Goal: Task Accomplishment & Management: Manage account settings

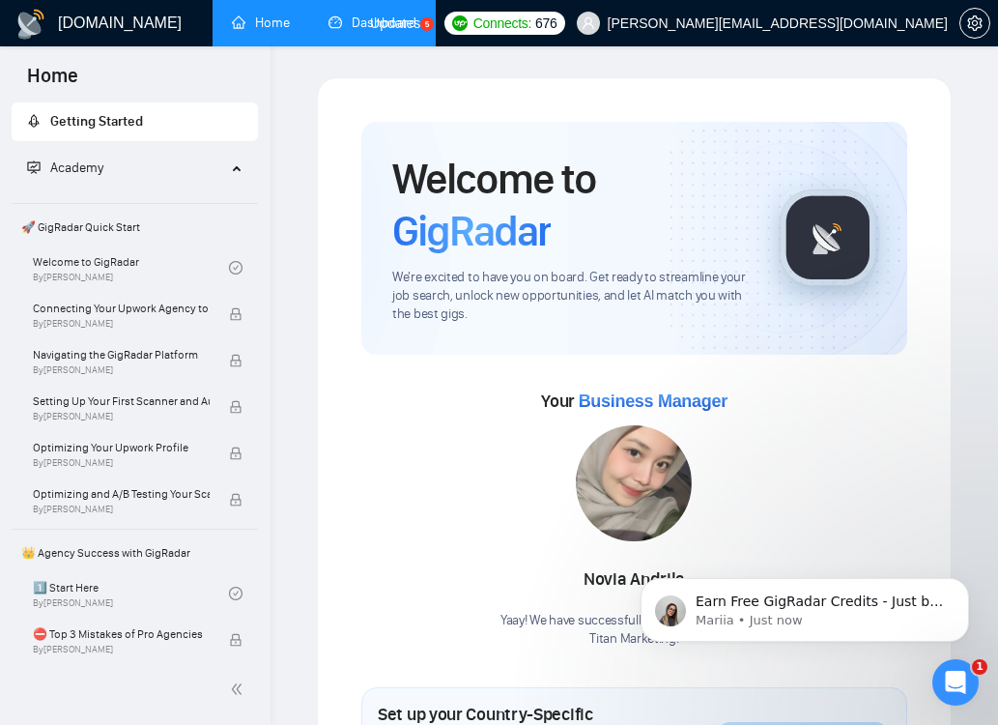
click at [386, 24] on link "Dashboard" at bounding box center [373, 22] width 88 height 16
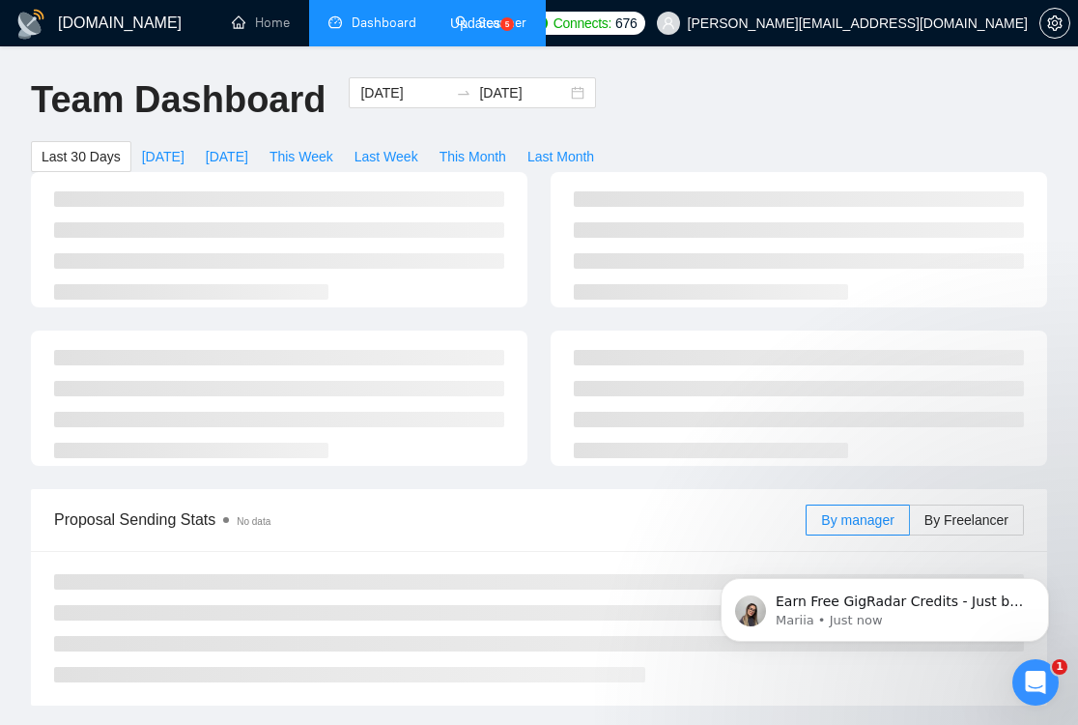
click at [494, 21] on link "Scanner" at bounding box center [491, 22] width 72 height 16
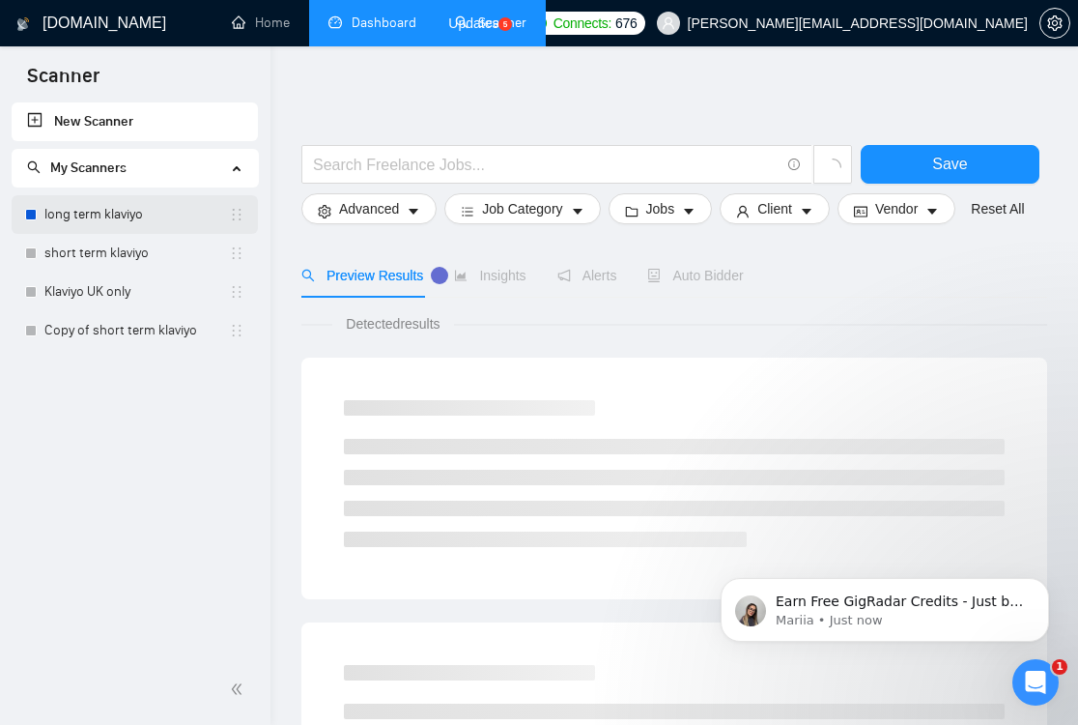
click at [108, 226] on link "long term klaviyo" at bounding box center [136, 214] width 185 height 39
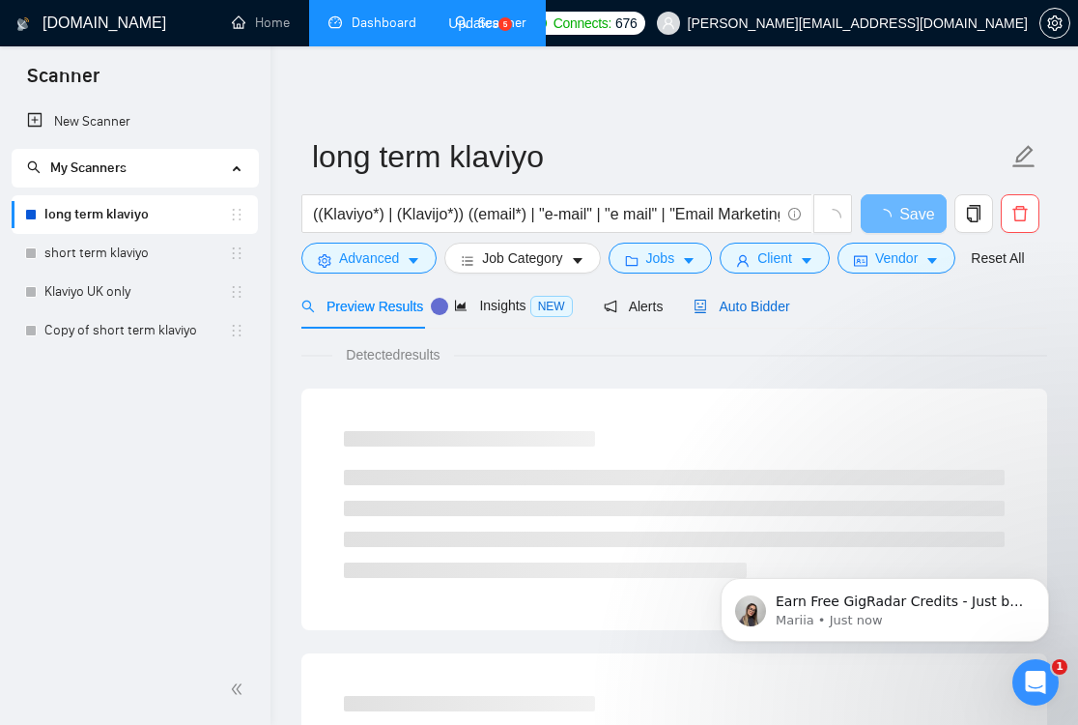
click at [779, 313] on span "Auto Bidder" at bounding box center [742, 306] width 96 height 15
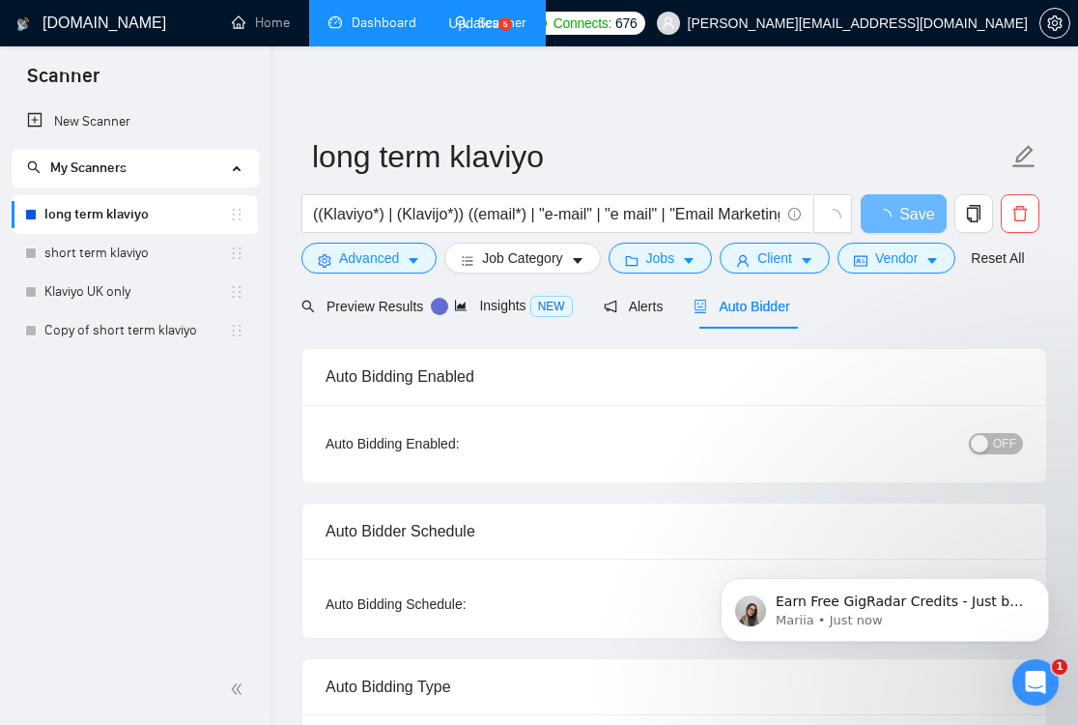
checkbox input "true"
click at [997, 442] on span "OFF" at bounding box center [1004, 443] width 23 height 21
click at [904, 215] on span "Save" at bounding box center [903, 214] width 35 height 24
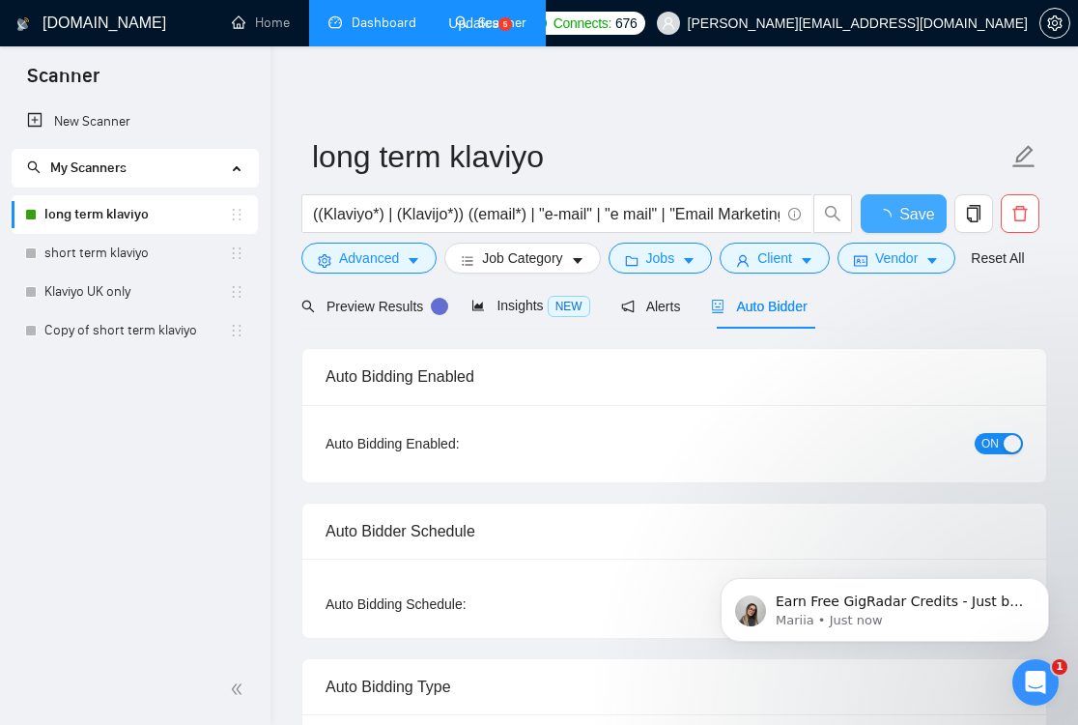
checkbox input "true"
click at [109, 246] on link "short term klaviyo" at bounding box center [136, 253] width 185 height 39
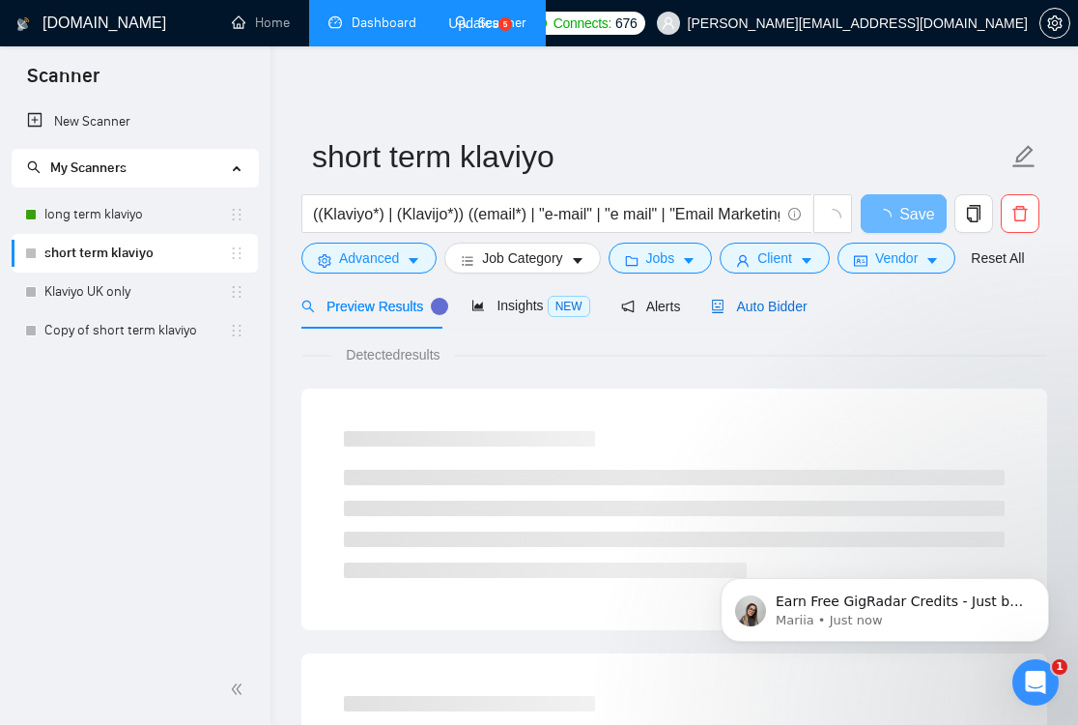
click at [755, 307] on span "Auto Bidder" at bounding box center [759, 306] width 96 height 15
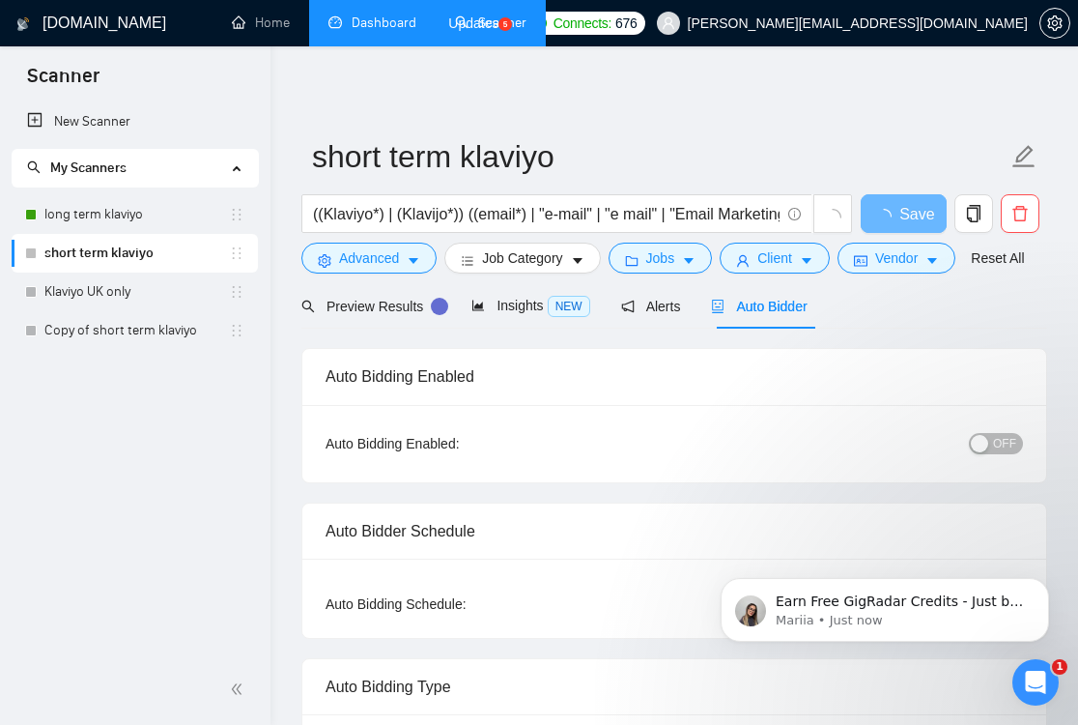
click at [997, 441] on span "OFF" at bounding box center [1004, 443] width 23 height 21
click at [896, 210] on span "Save" at bounding box center [903, 214] width 35 height 24
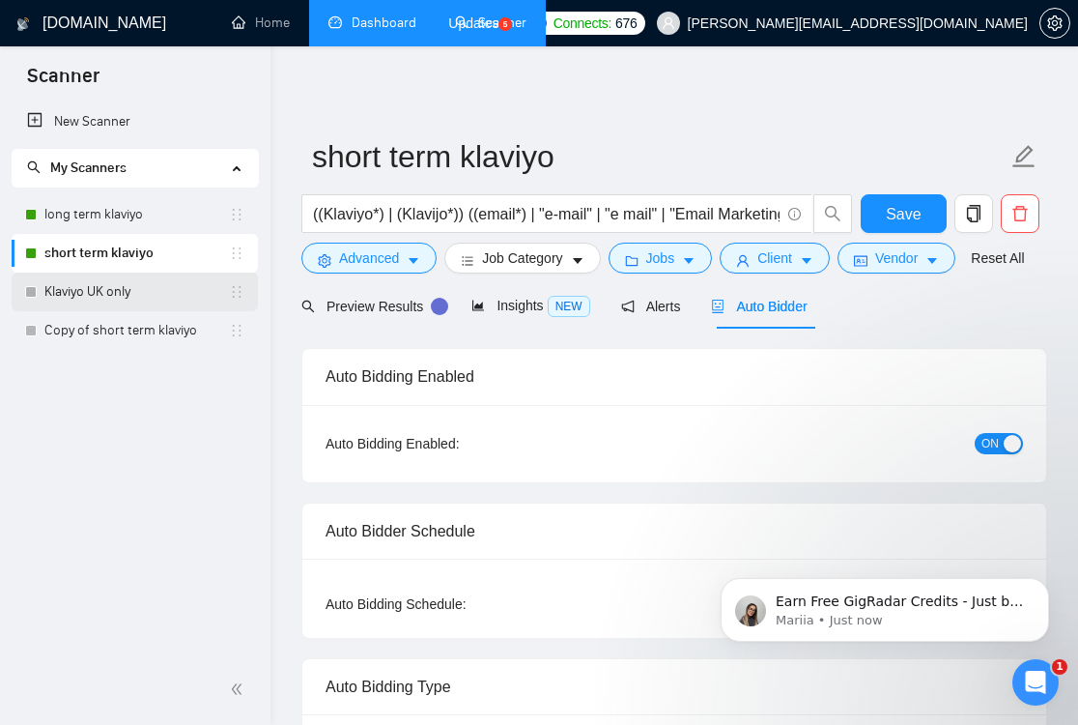
click at [91, 290] on link "Klaviyo UK only" at bounding box center [136, 291] width 185 height 39
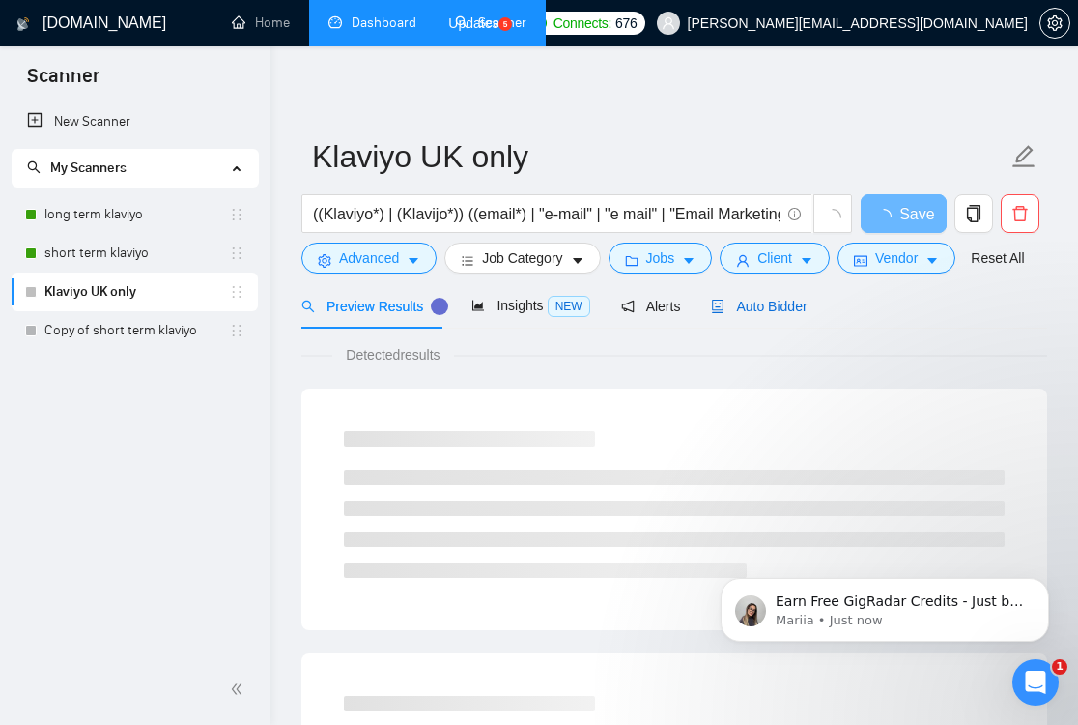
click at [784, 307] on span "Auto Bidder" at bounding box center [759, 306] width 96 height 15
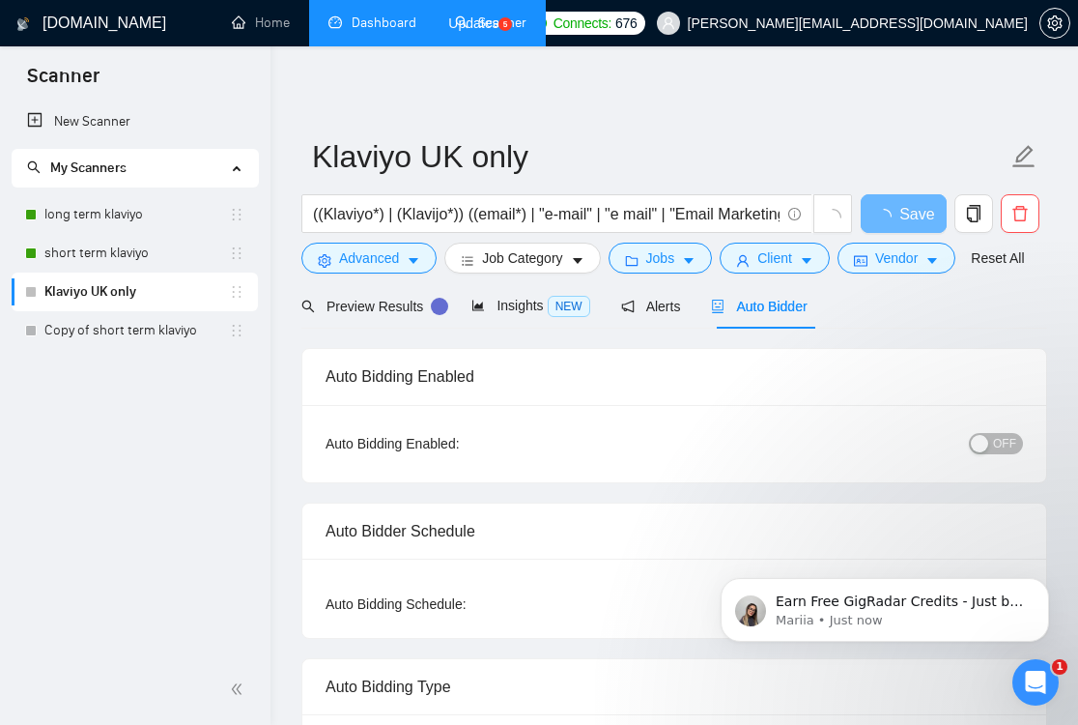
click at [997, 434] on span "OFF" at bounding box center [1004, 443] width 23 height 21
click at [904, 214] on span "Save" at bounding box center [903, 214] width 35 height 24
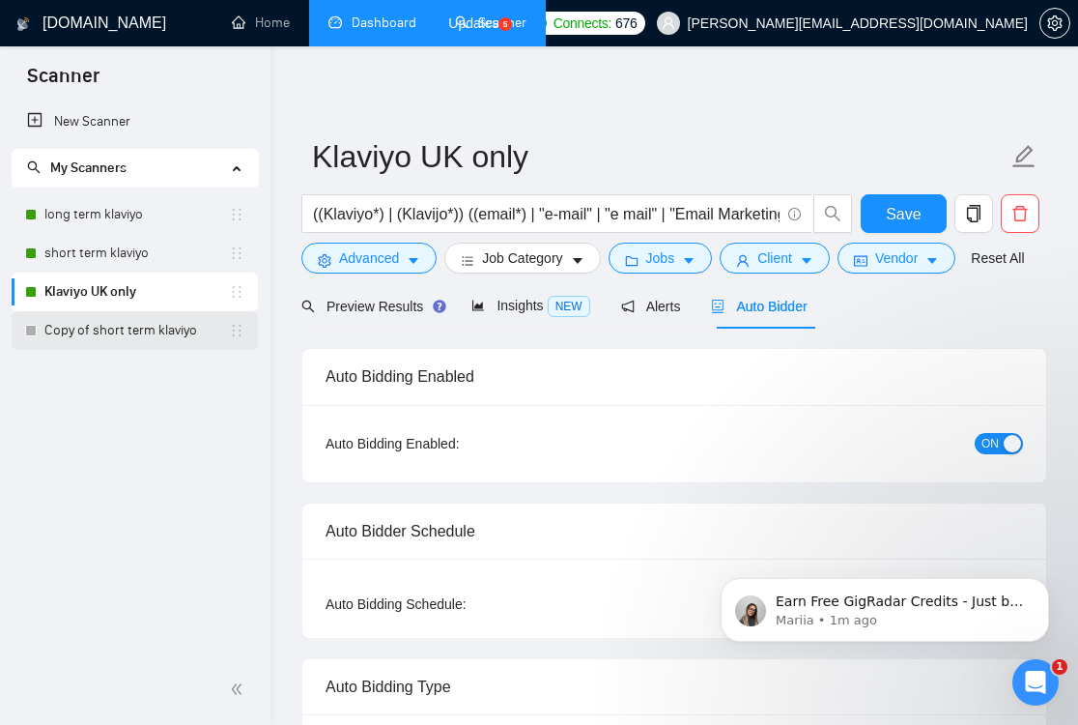
click at [153, 335] on link "Copy of short term klaviyo" at bounding box center [136, 330] width 185 height 39
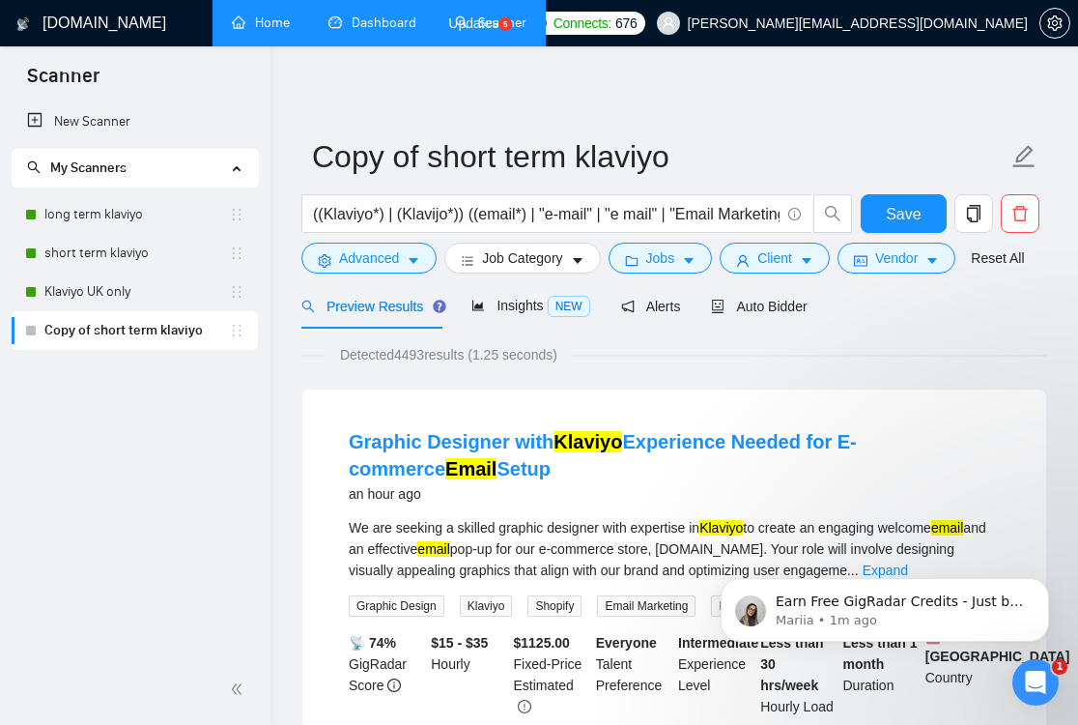
click at [261, 20] on link "Home" at bounding box center [261, 22] width 58 height 16
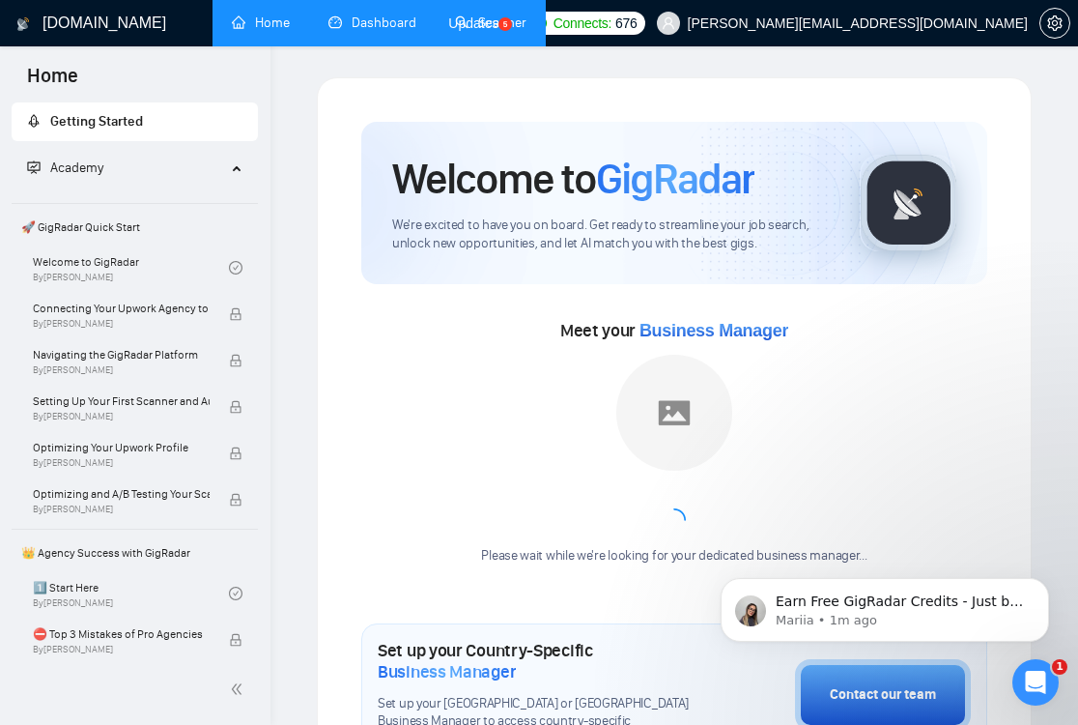
click at [351, 19] on link "Dashboard" at bounding box center [373, 22] width 88 height 16
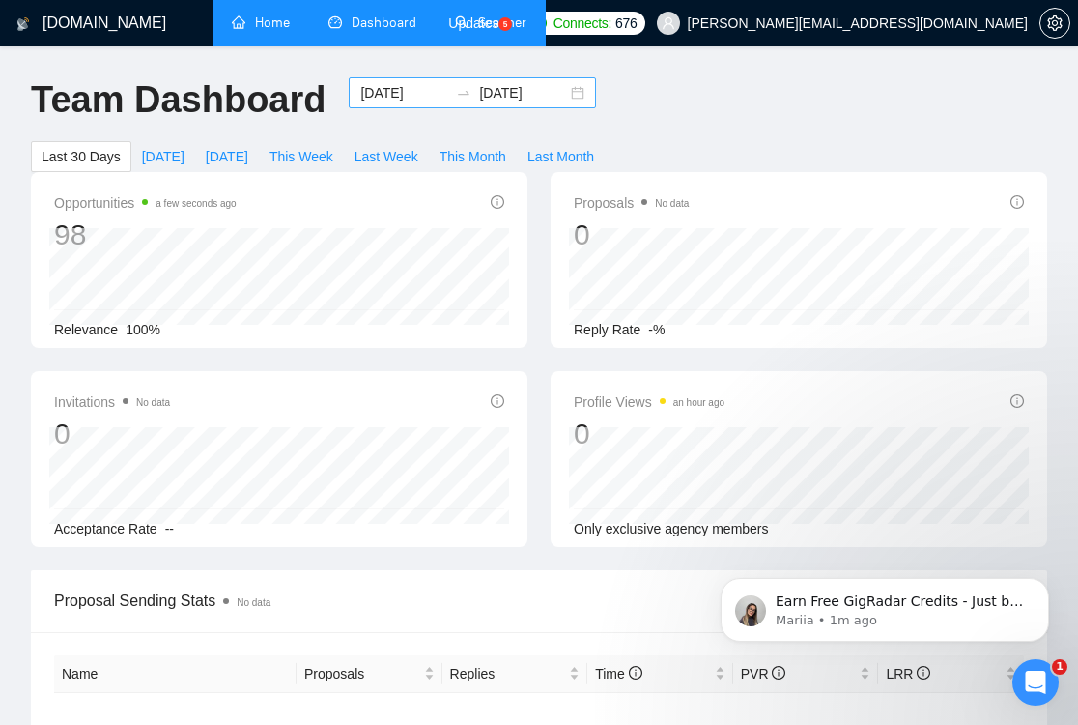
click at [365, 77] on div "[DATE] [DATE]" at bounding box center [472, 92] width 247 height 31
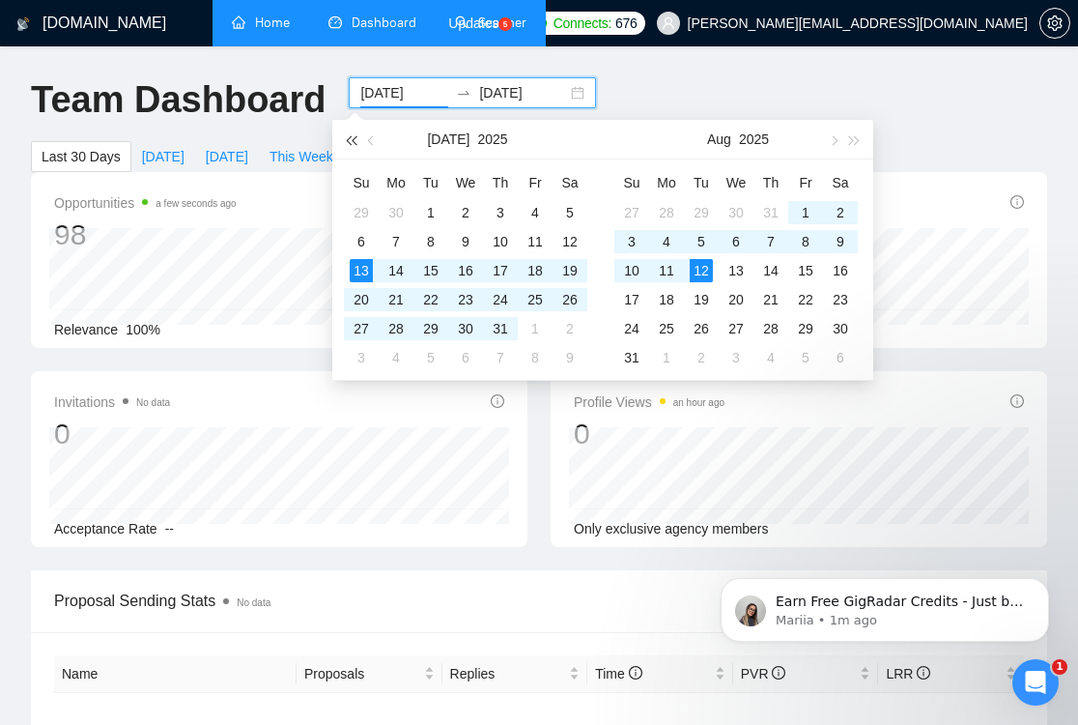
click at [353, 144] on button "button" at bounding box center [350, 139] width 21 height 39
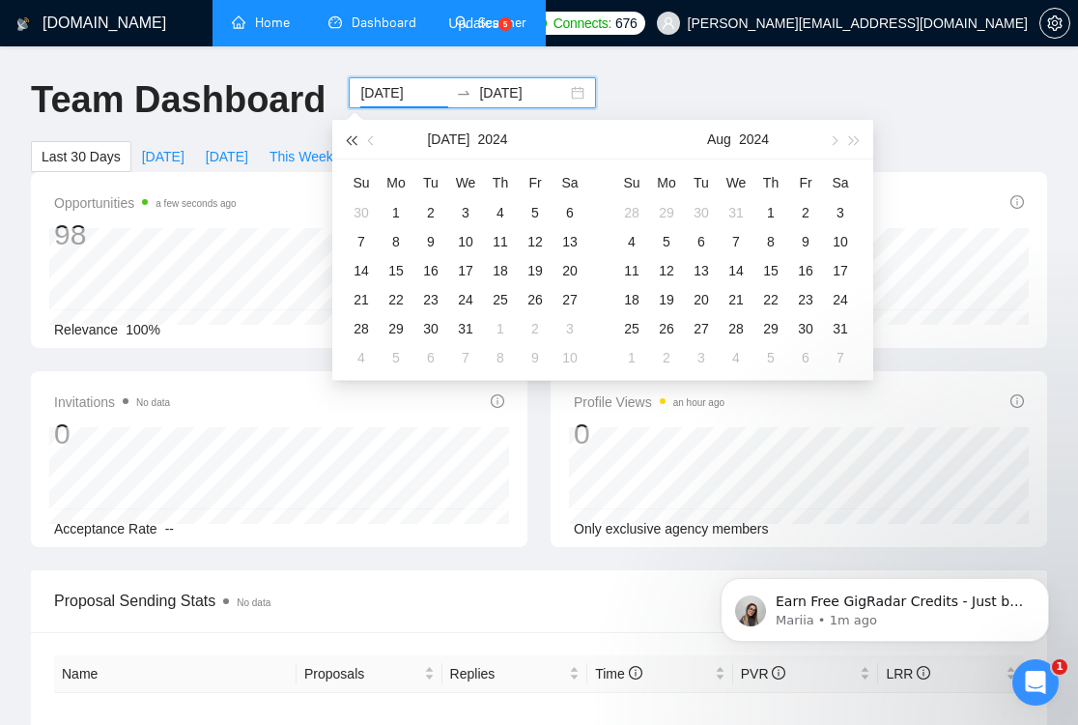
click at [353, 144] on button "button" at bounding box center [350, 139] width 21 height 39
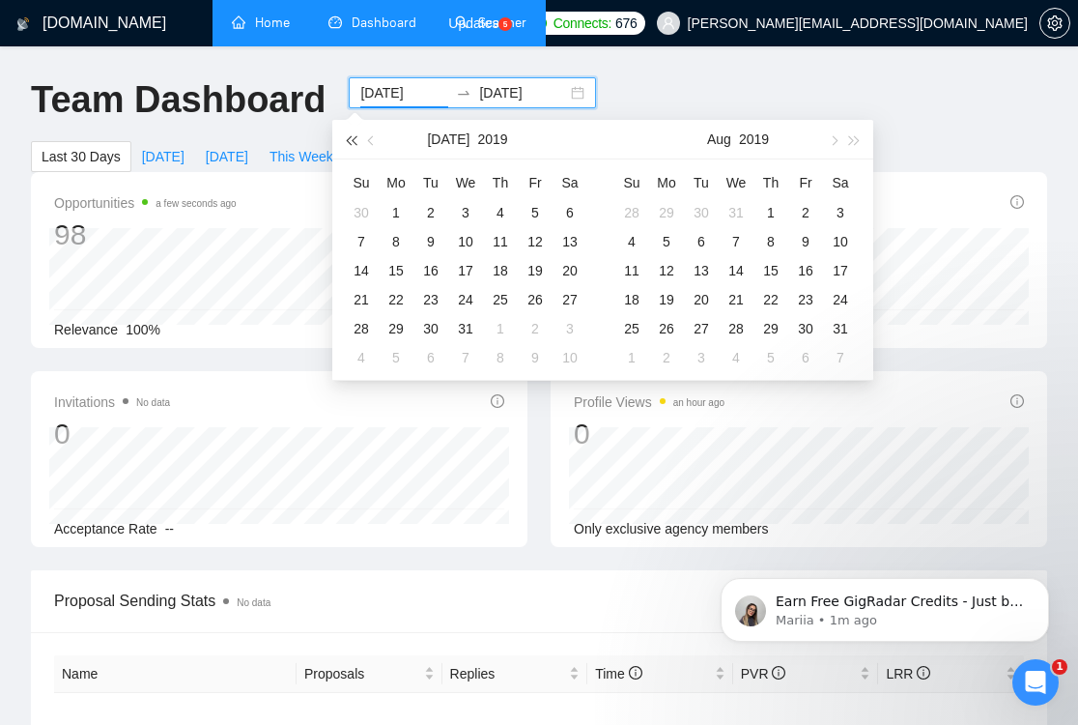
click at [353, 144] on button "button" at bounding box center [350, 139] width 21 height 39
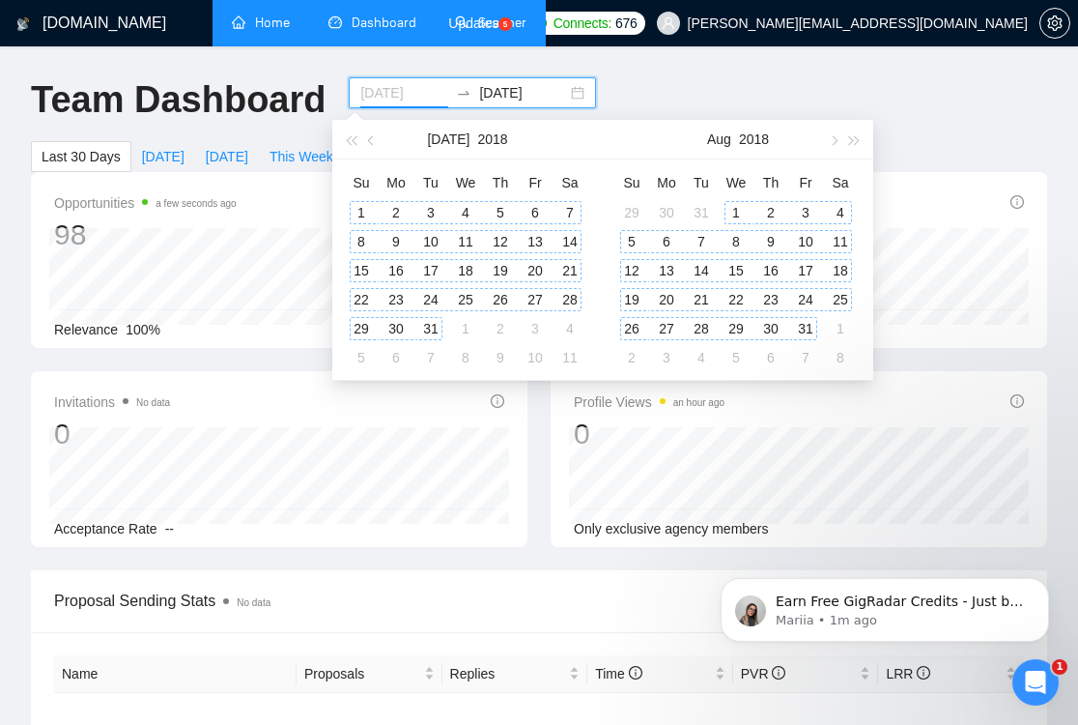
type input "[DATE]"
click at [365, 210] on div "1" at bounding box center [361, 212] width 23 height 23
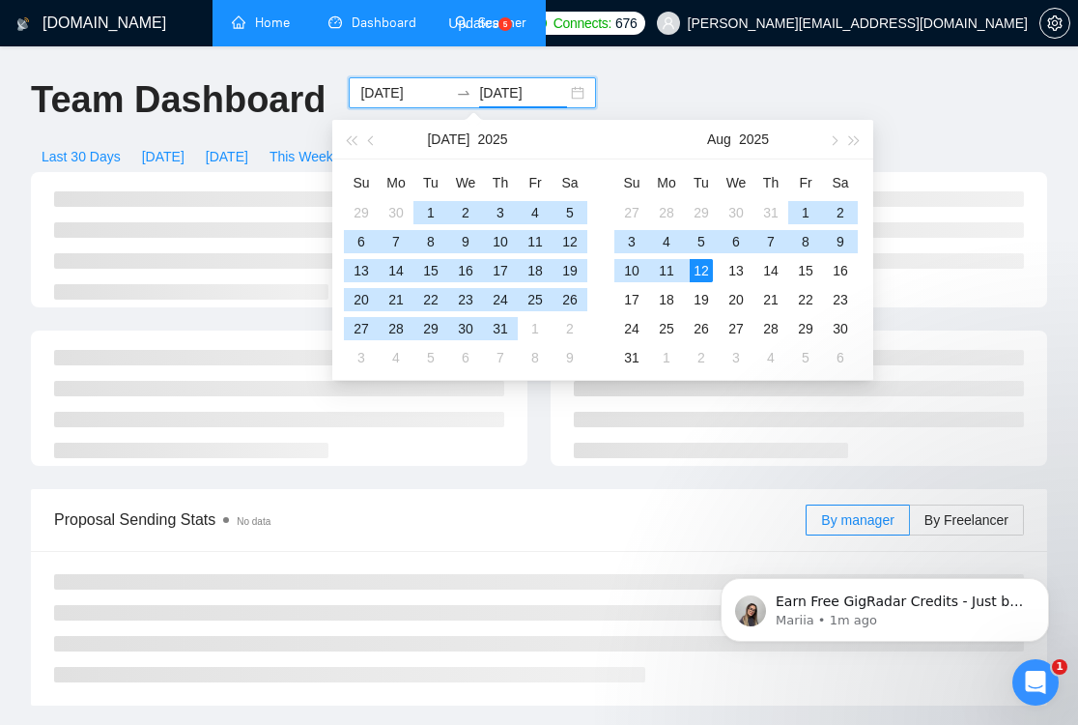
type input "[DATE]"
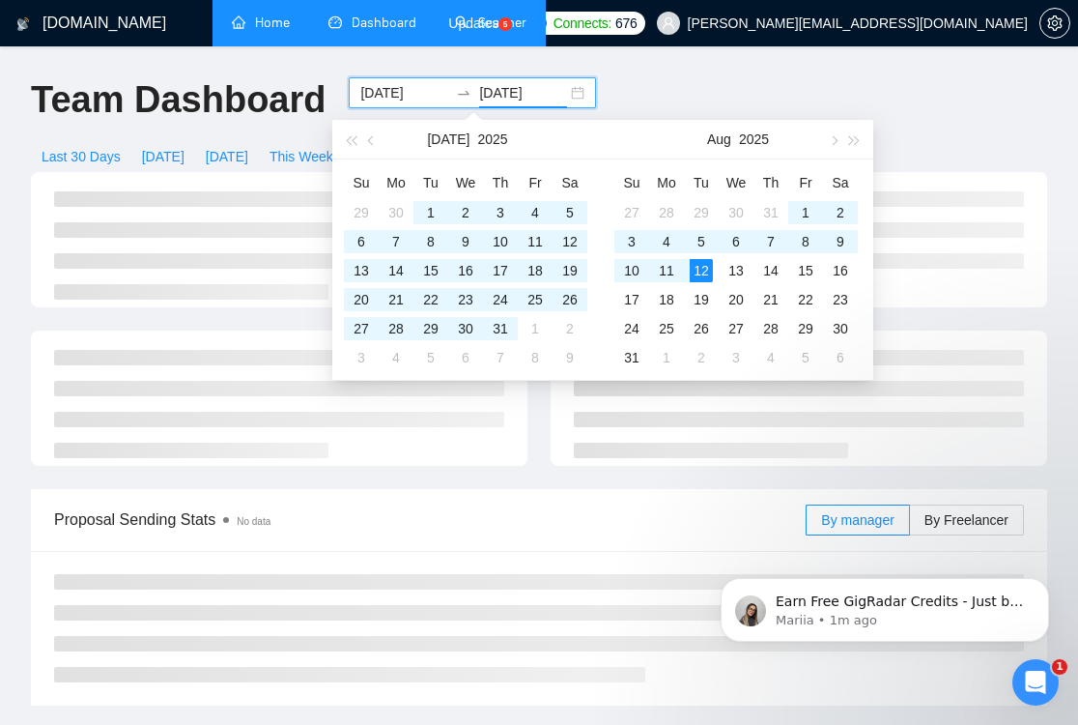
click at [666, 92] on div "Team Dashboard [DATE] [DATE] Last 30 Days [DATE] [DATE] This Week Last Week Thi…" at bounding box center [539, 124] width 1040 height 95
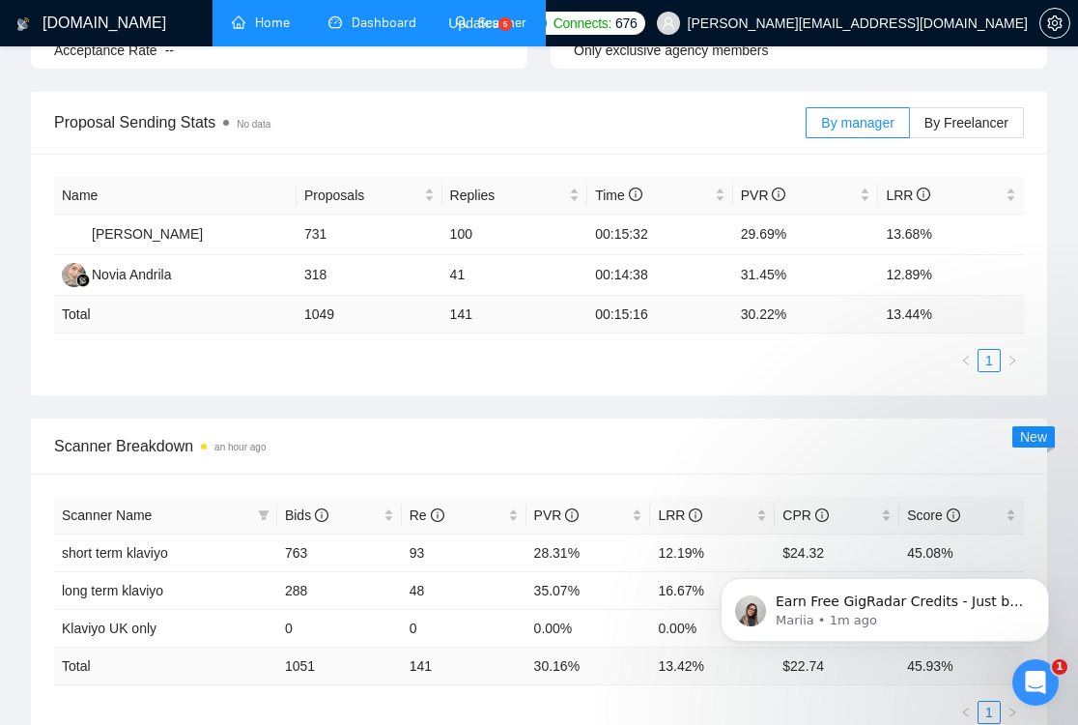
scroll to position [479, 0]
click at [497, 18] on link "Scanner" at bounding box center [491, 22] width 72 height 16
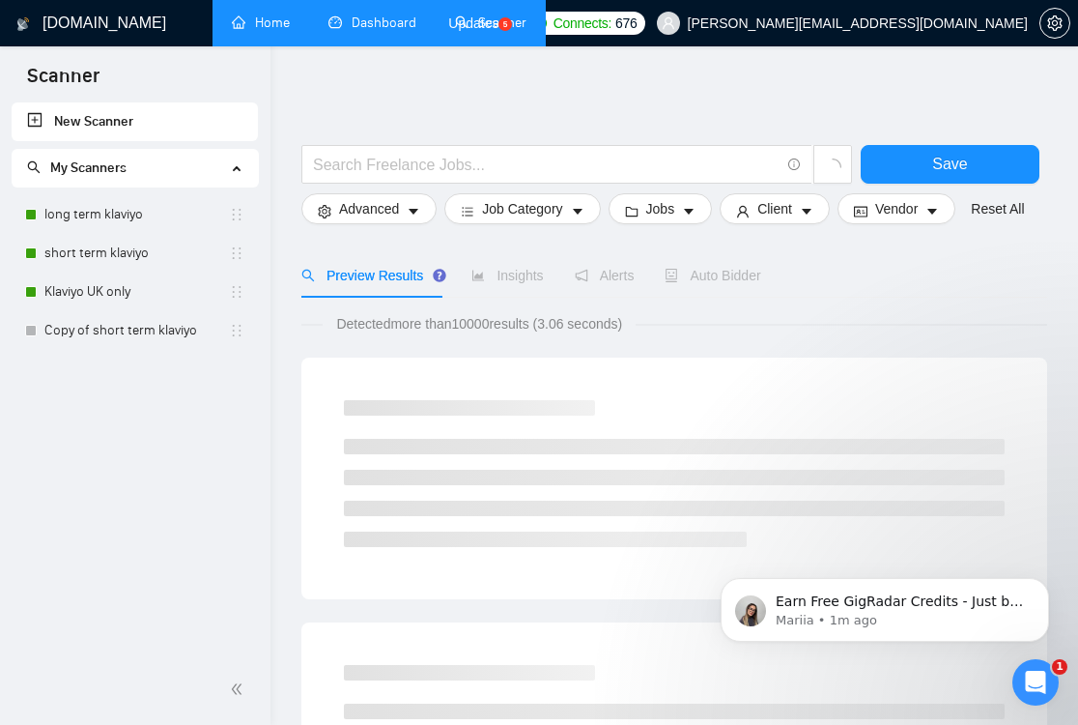
click at [272, 30] on link "Home" at bounding box center [261, 22] width 58 height 16
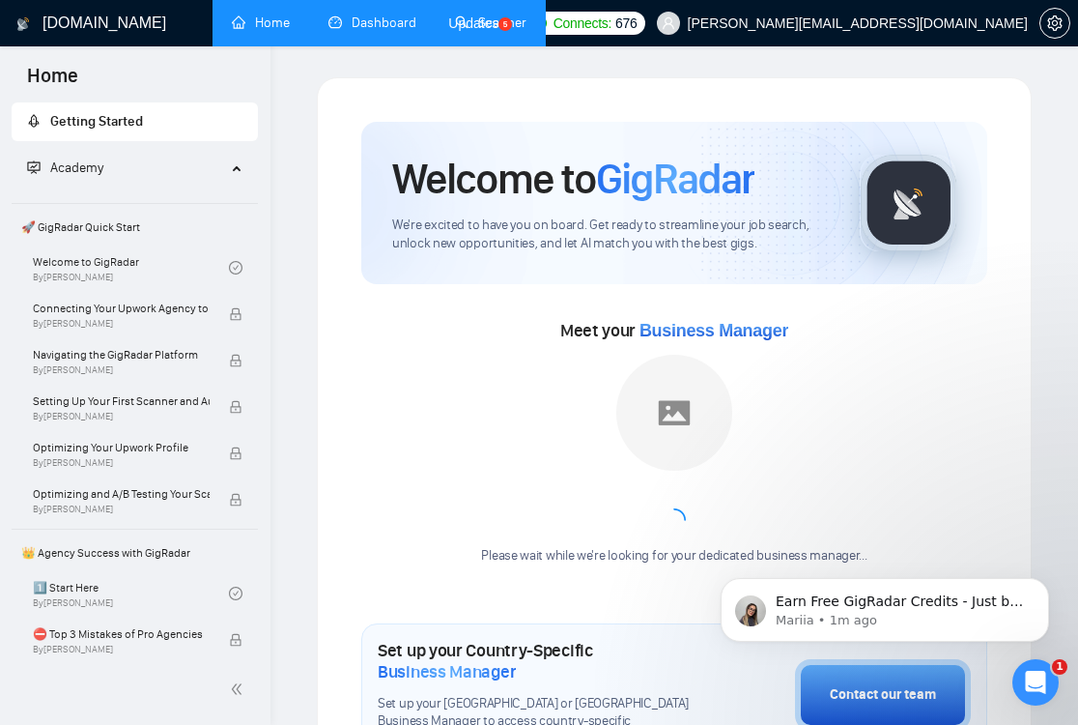
click at [374, 18] on link "Dashboard" at bounding box center [373, 22] width 88 height 16
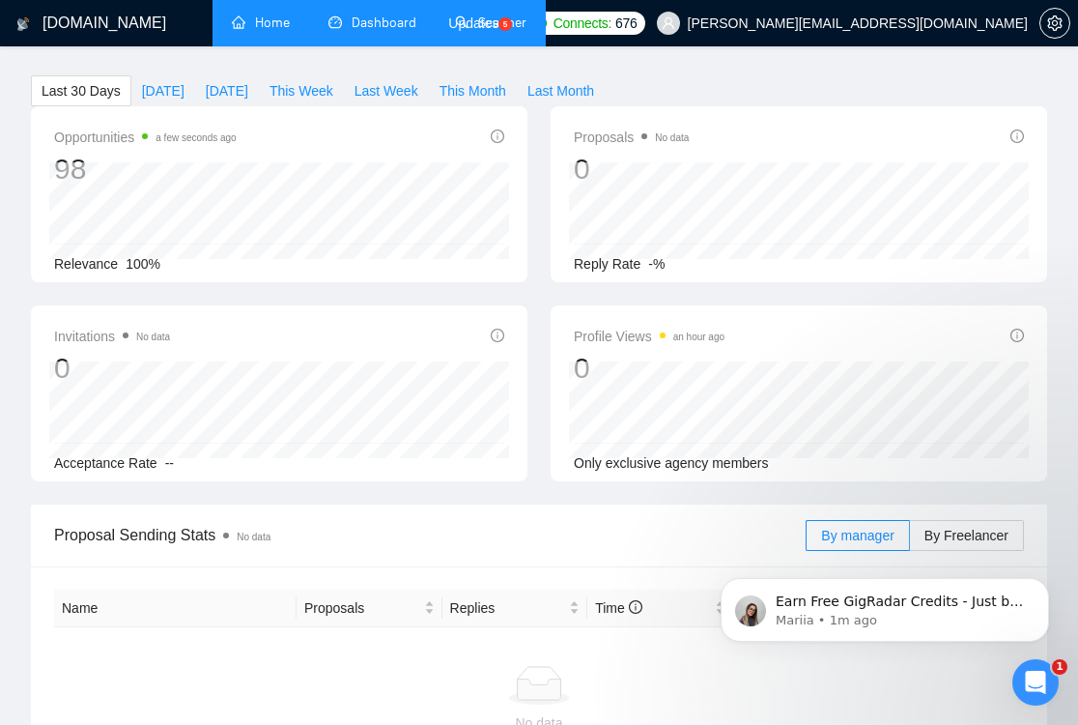
scroll to position [64, 0]
click at [579, 89] on span "Last Month" at bounding box center [561, 92] width 67 height 21
type input "[DATE]"
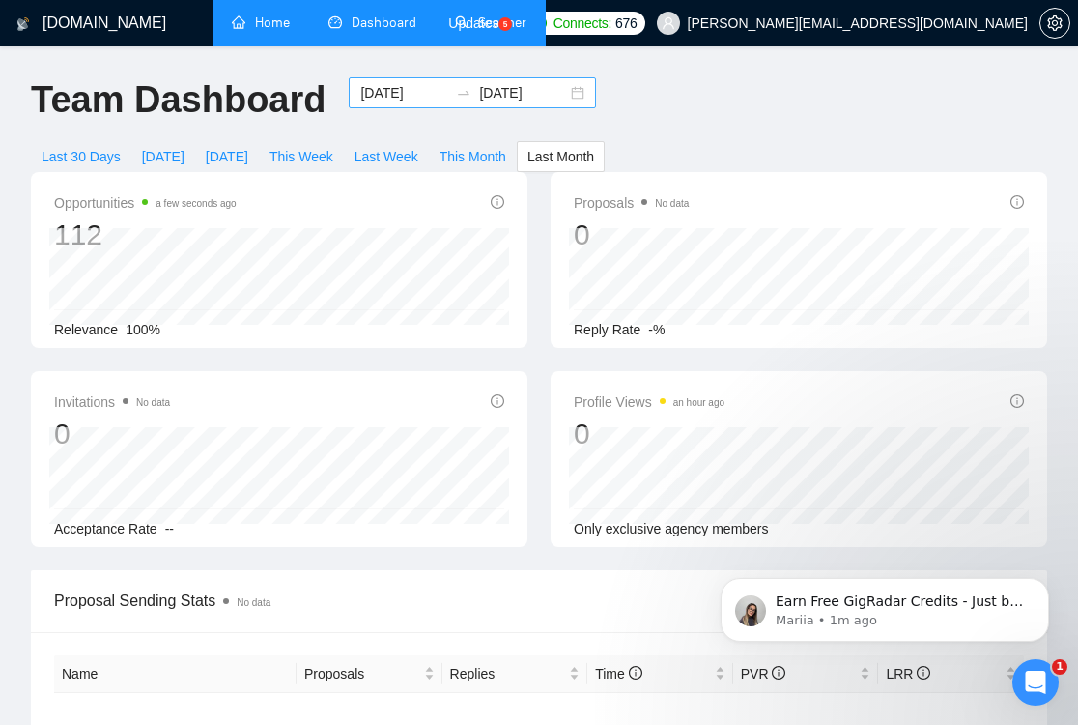
click at [373, 96] on input "[DATE]" at bounding box center [404, 92] width 88 height 21
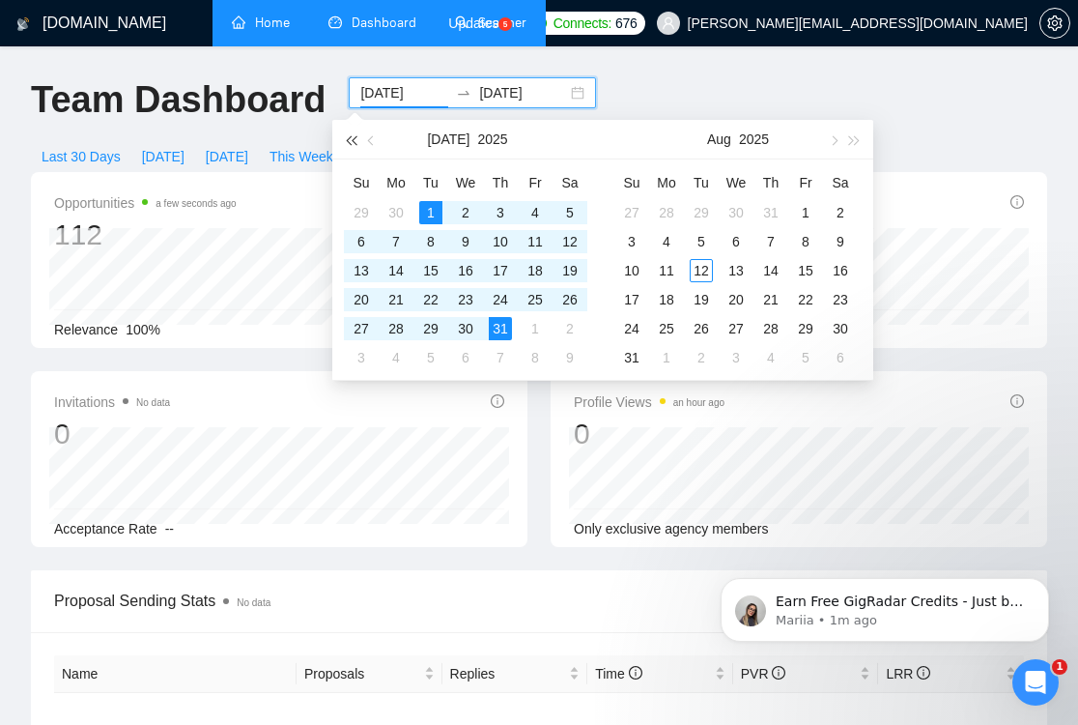
click at [351, 144] on span "button" at bounding box center [351, 140] width 10 height 10
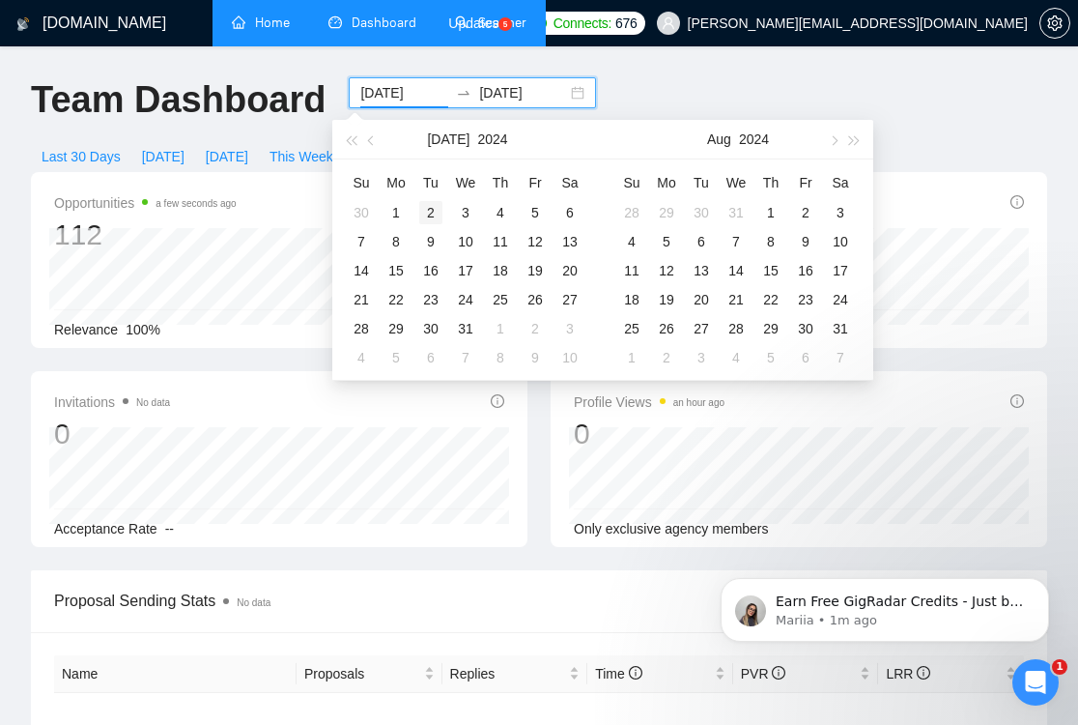
type input "[DATE]"
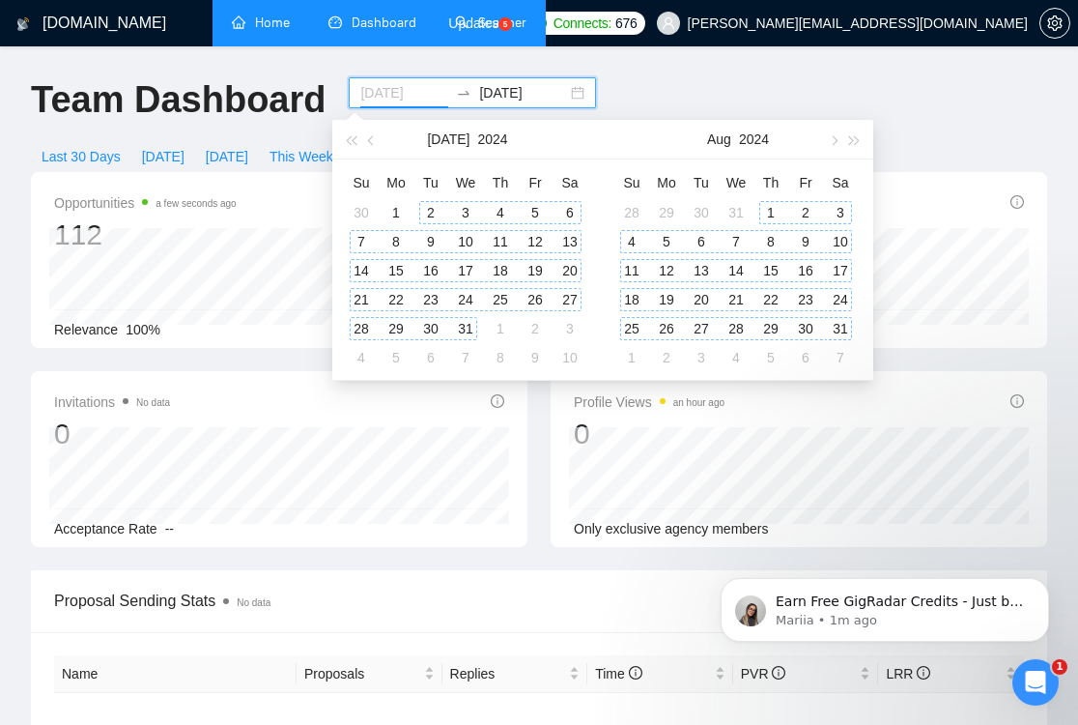
click at [428, 208] on div "2" at bounding box center [430, 212] width 23 height 23
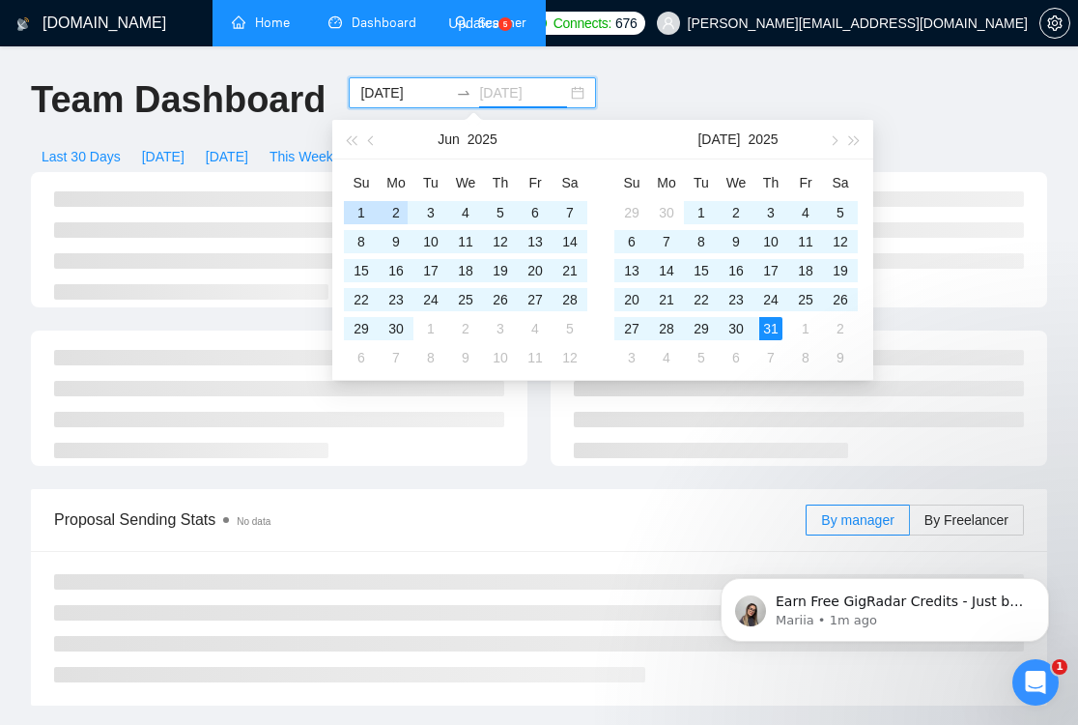
type input "[DATE]"
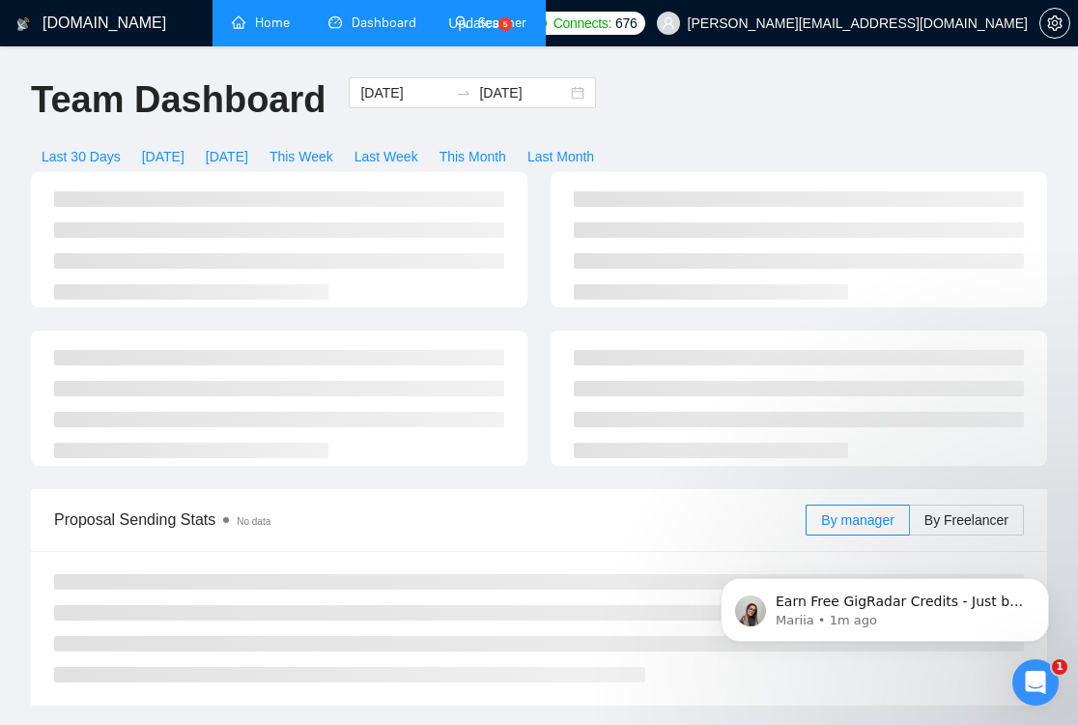
click at [736, 78] on div "Team Dashboard [DATE] [DATE] Last 30 Days [DATE] [DATE] This Week Last Week Thi…" at bounding box center [539, 124] width 1040 height 95
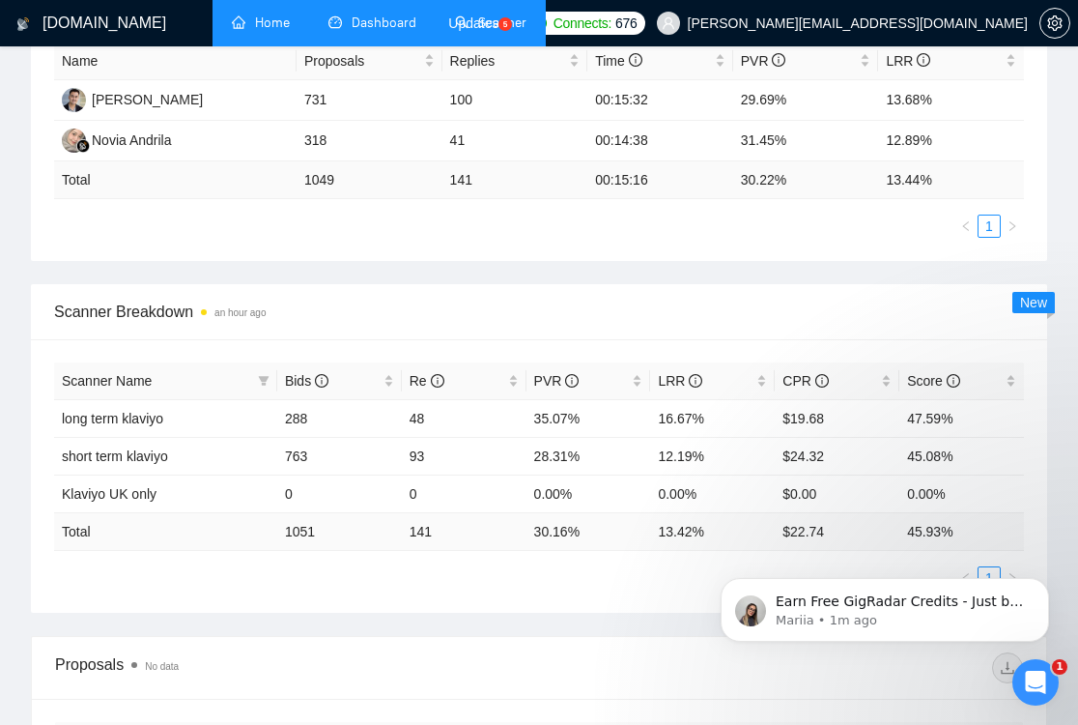
scroll to position [646, 0]
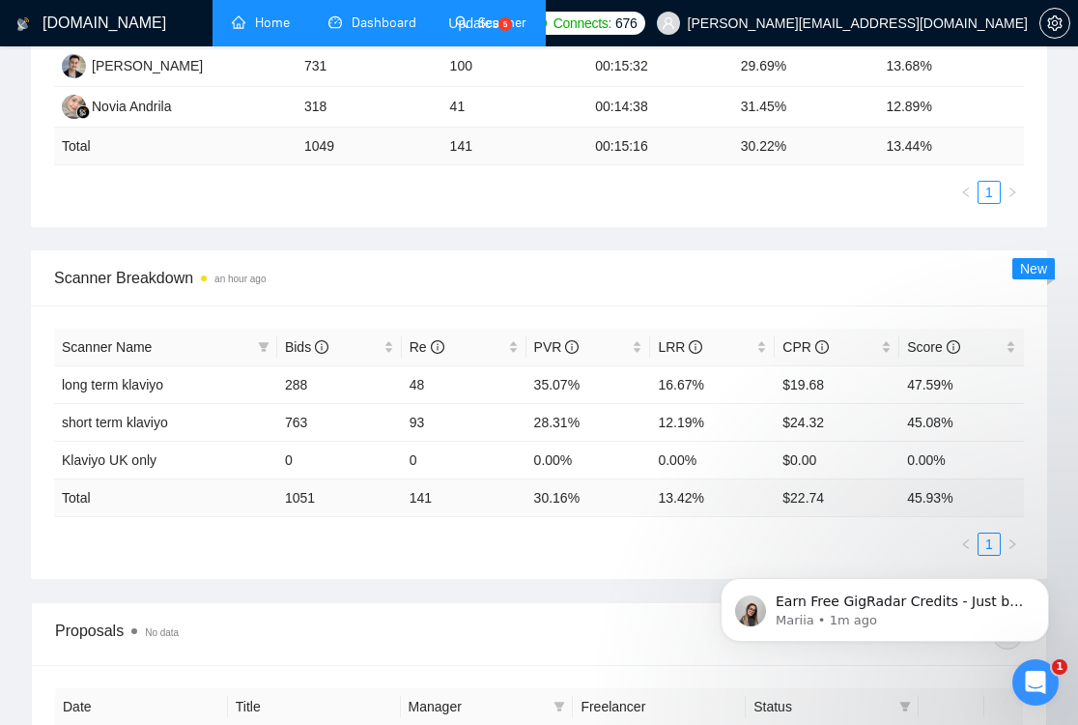
click at [515, 31] on link "Scanner" at bounding box center [491, 22] width 72 height 16
